Goal: Check status

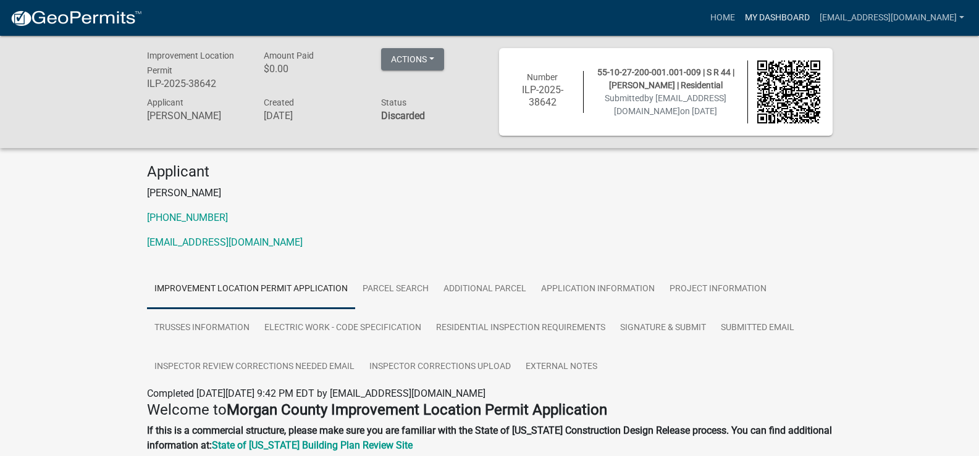
click at [795, 15] on link "My Dashboard" at bounding box center [777, 17] width 75 height 23
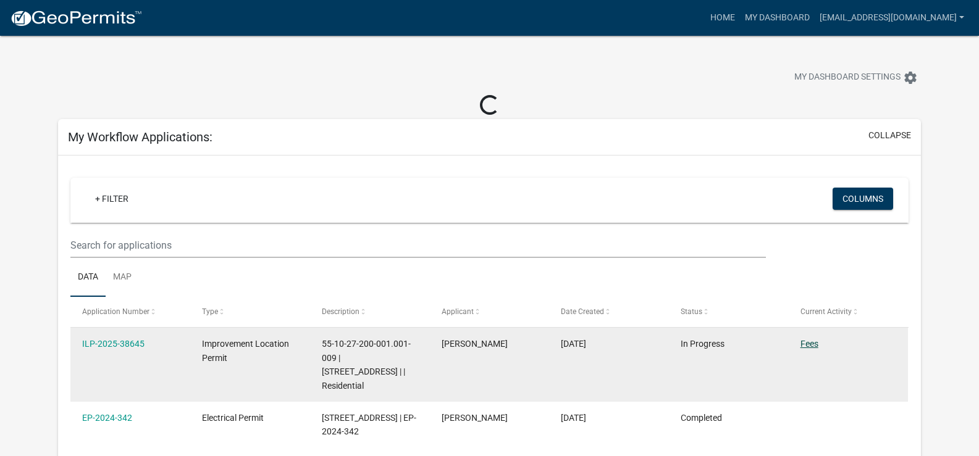
click at [812, 342] on link "Fees" at bounding box center [809, 344] width 18 height 10
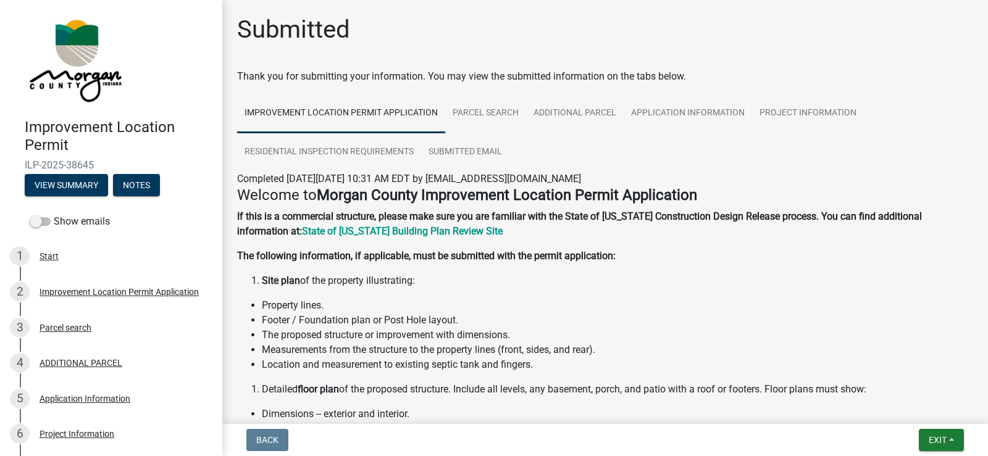
click at [894, 359] on li "Location and measurement to existing septic tank and fingers." at bounding box center [617, 365] width 711 height 15
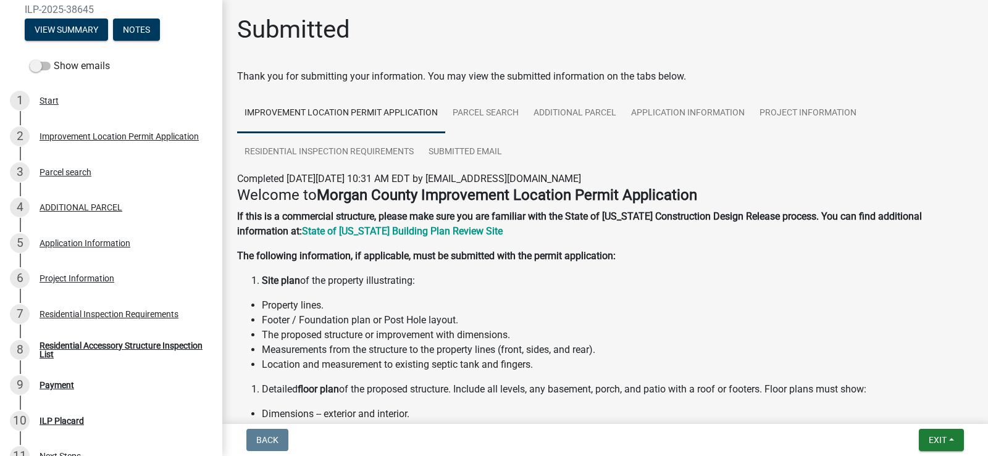
scroll to position [154, 0]
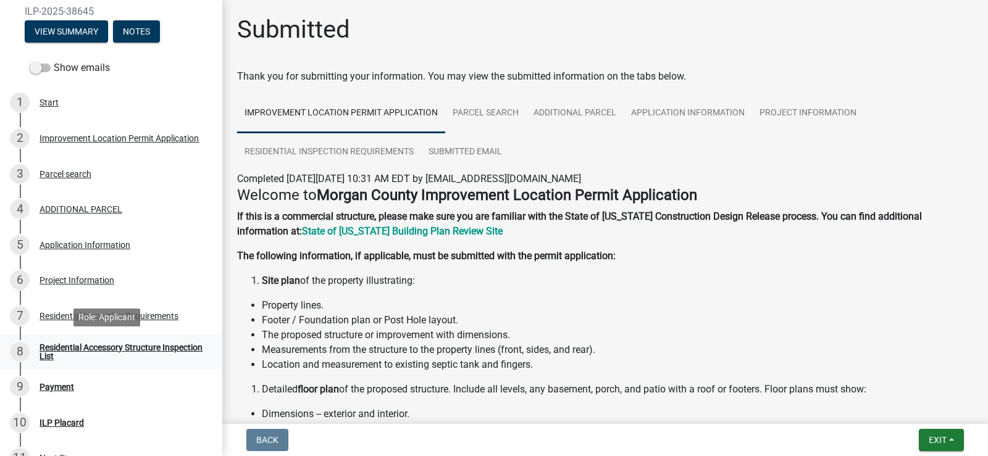
click at [85, 353] on div "Residential Accessory Structure Inspection List" at bounding box center [121, 351] width 163 height 17
